Goal: Task Accomplishment & Management: Complete application form

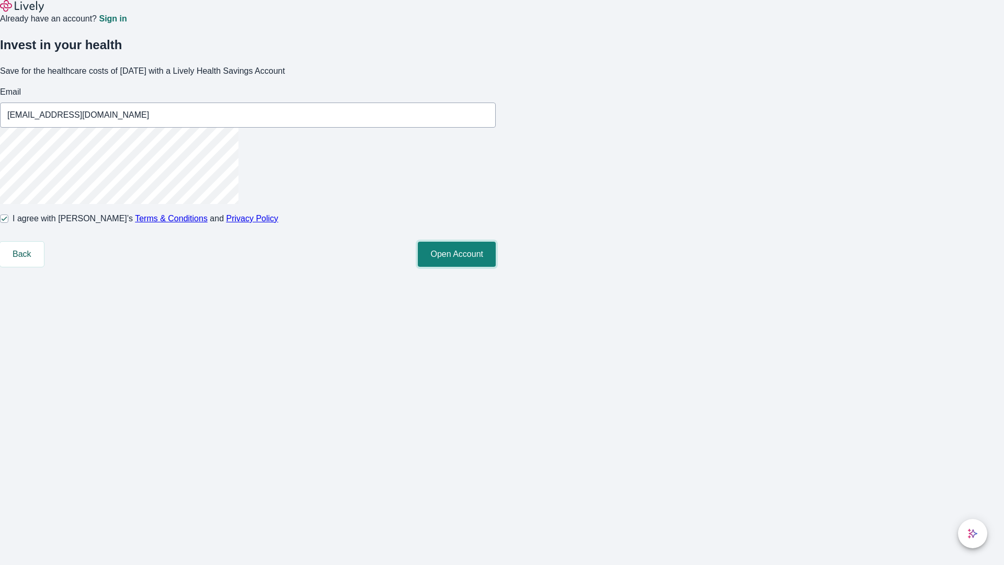
click at [496, 267] on button "Open Account" at bounding box center [457, 254] width 78 height 25
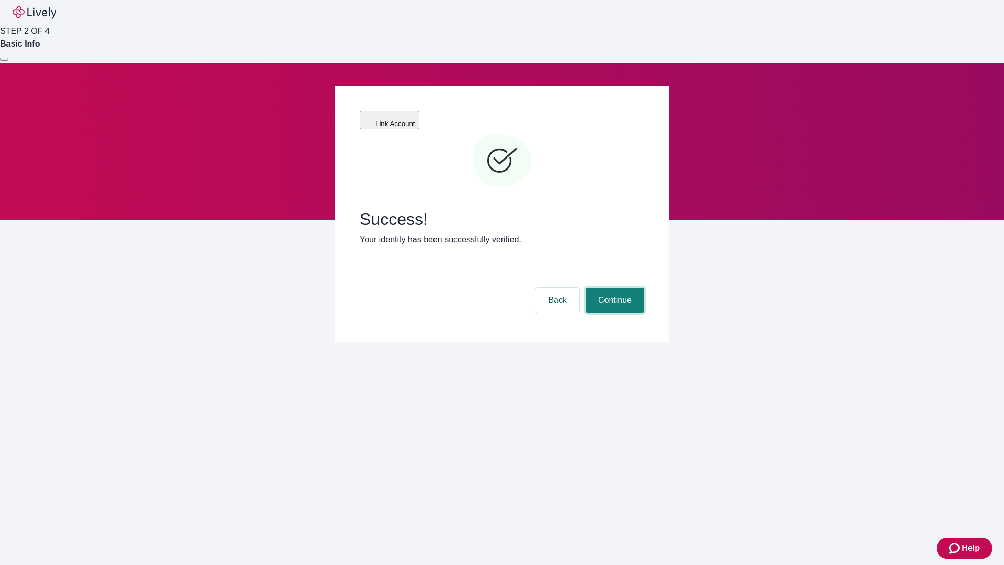
click at [614, 288] on button "Continue" at bounding box center [615, 300] width 59 height 25
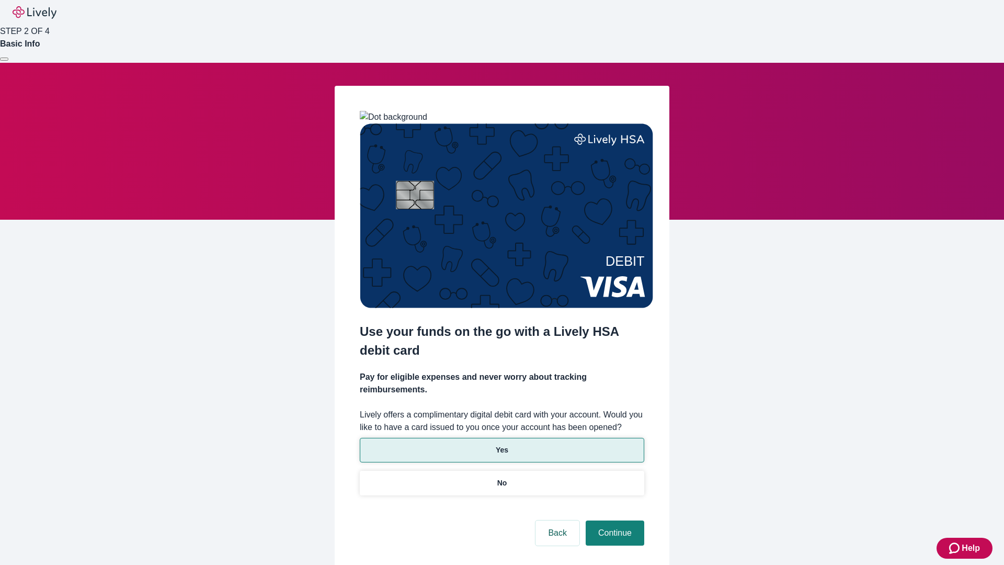
click at [502, 445] on p "Yes" at bounding box center [502, 450] width 13 height 11
click at [614, 520] on button "Continue" at bounding box center [615, 532] width 59 height 25
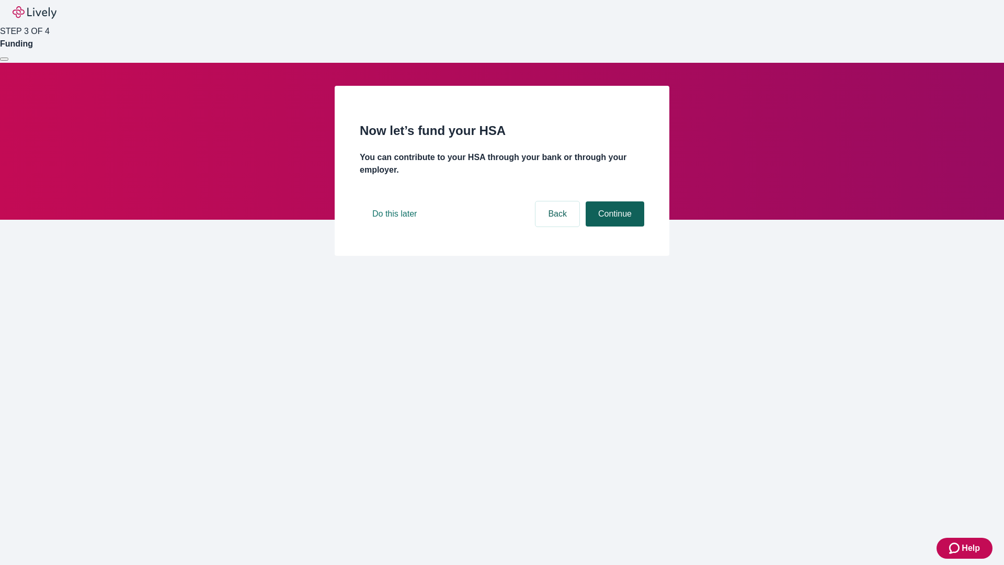
click at [614, 226] on button "Continue" at bounding box center [615, 213] width 59 height 25
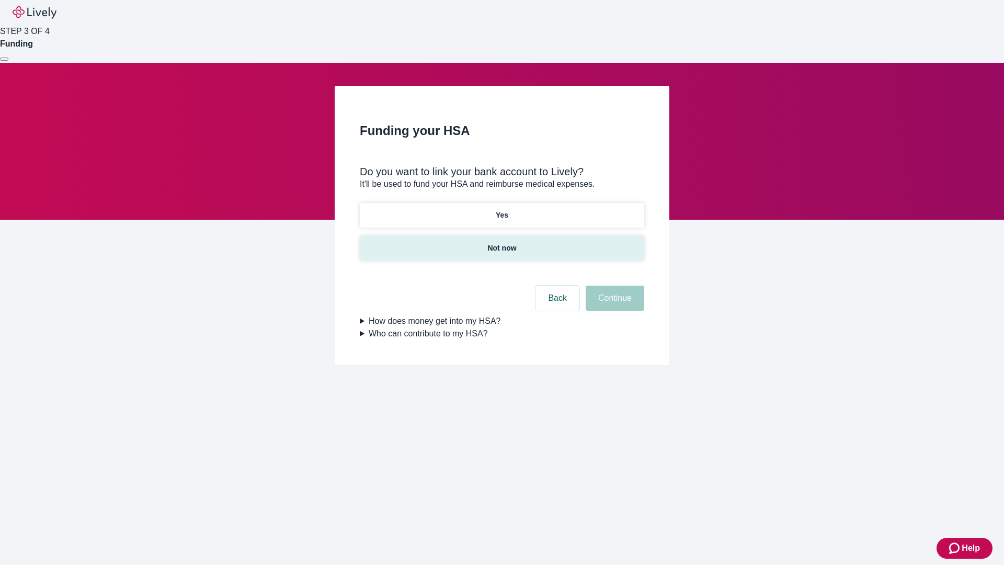
click at [502, 243] on p "Not now" at bounding box center [502, 248] width 29 height 11
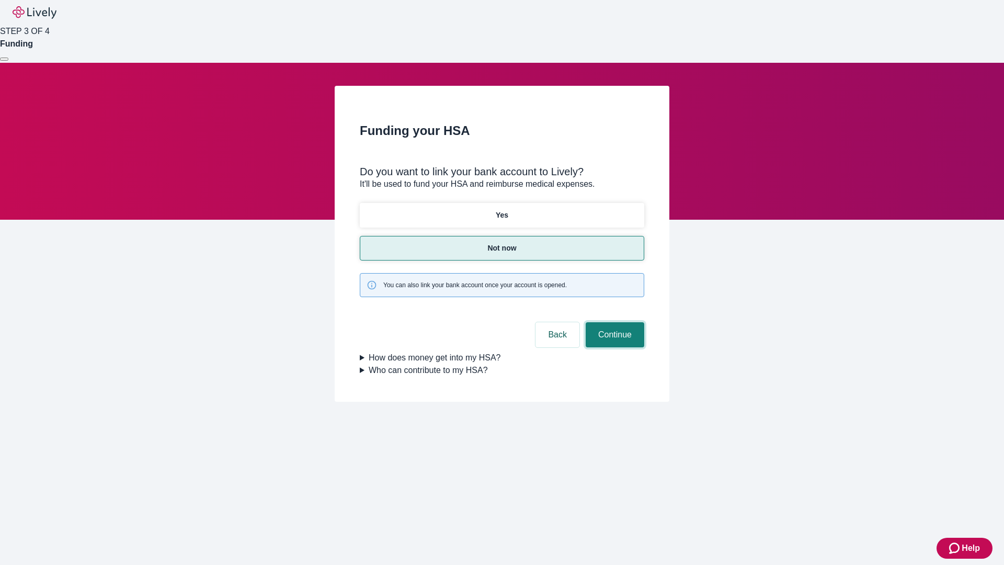
click at [614, 322] on button "Continue" at bounding box center [615, 334] width 59 height 25
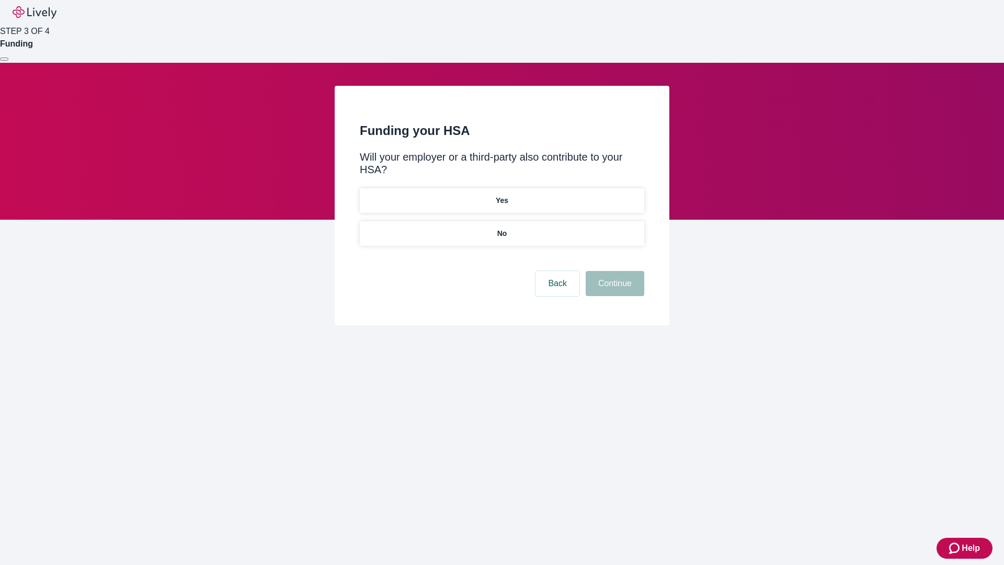
click at [502, 228] on p "No" at bounding box center [502, 233] width 10 height 11
click at [614, 271] on button "Continue" at bounding box center [615, 283] width 59 height 25
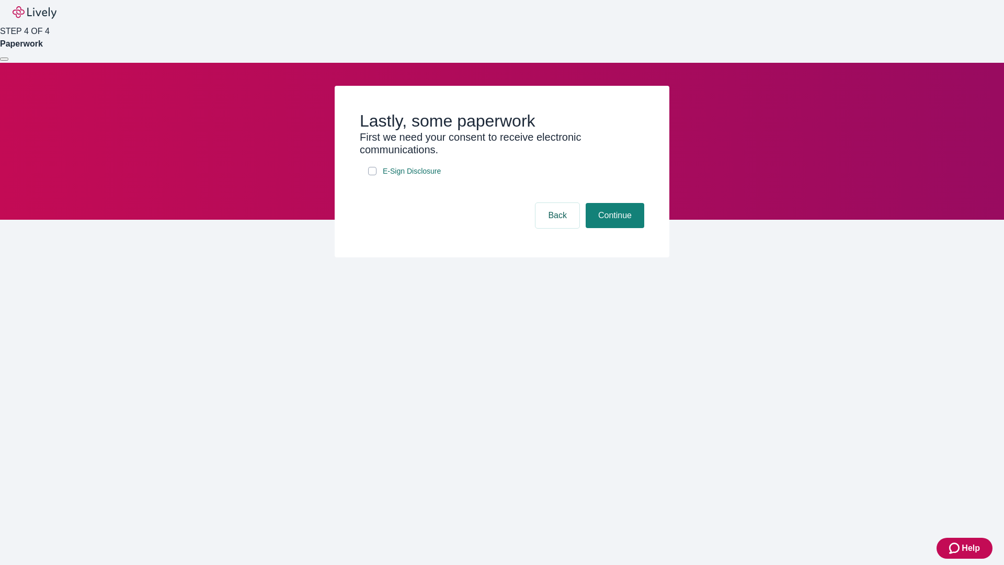
click at [372, 175] on input "E-Sign Disclosure" at bounding box center [372, 171] width 8 height 8
checkbox input "true"
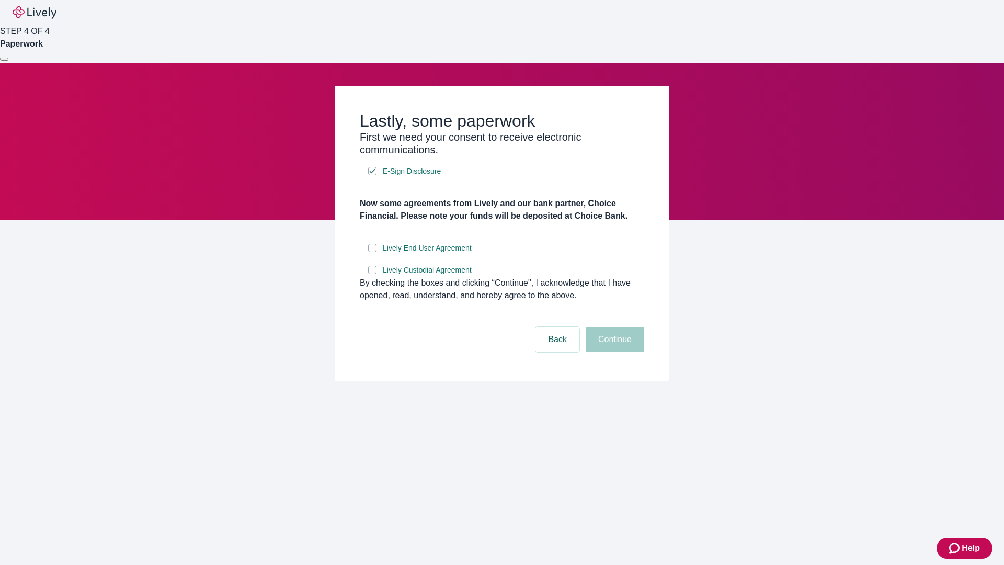
click at [372, 252] on input "Lively End User Agreement" at bounding box center [372, 248] width 8 height 8
checkbox input "true"
click at [372, 274] on input "Lively Custodial Agreement" at bounding box center [372, 270] width 8 height 8
checkbox input "true"
click at [614, 352] on button "Continue" at bounding box center [615, 339] width 59 height 25
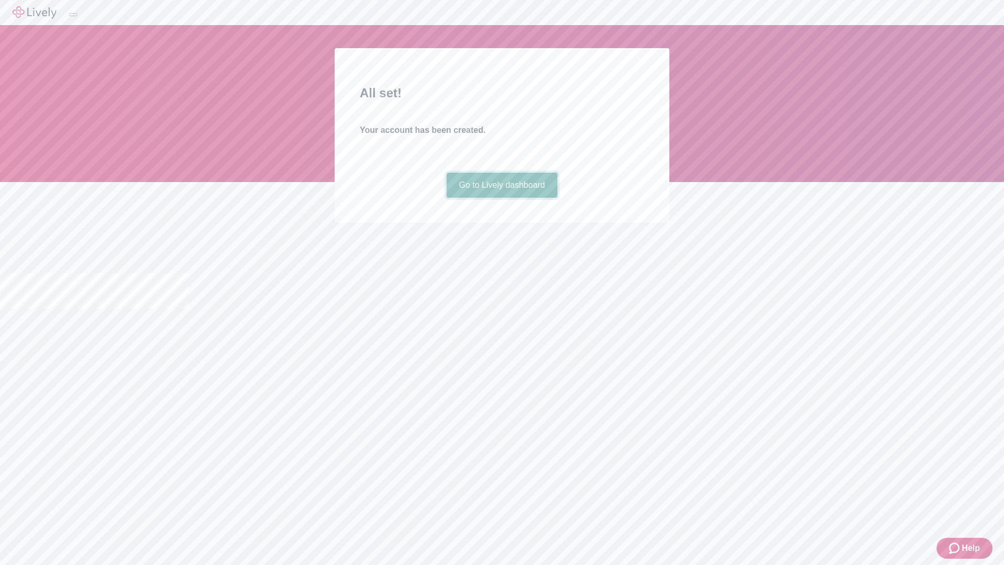
click at [502, 198] on link "Go to Lively dashboard" at bounding box center [502, 185] width 111 height 25
